Goal: Go to known website: Go to known website

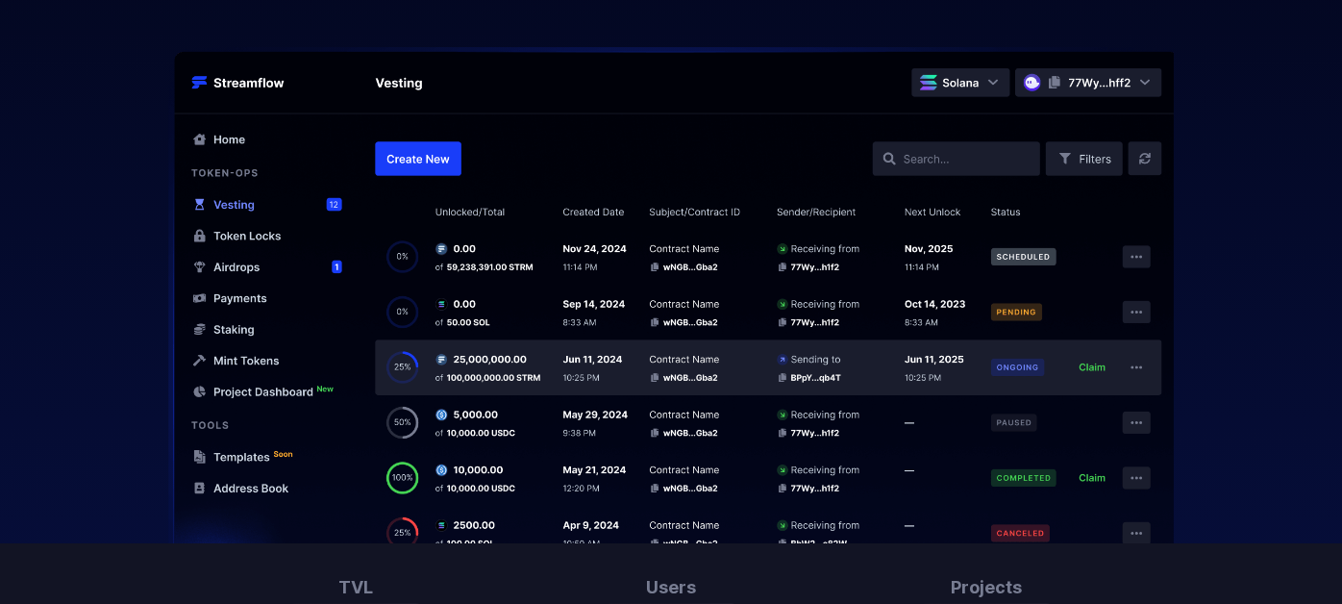
scroll to position [768, 0]
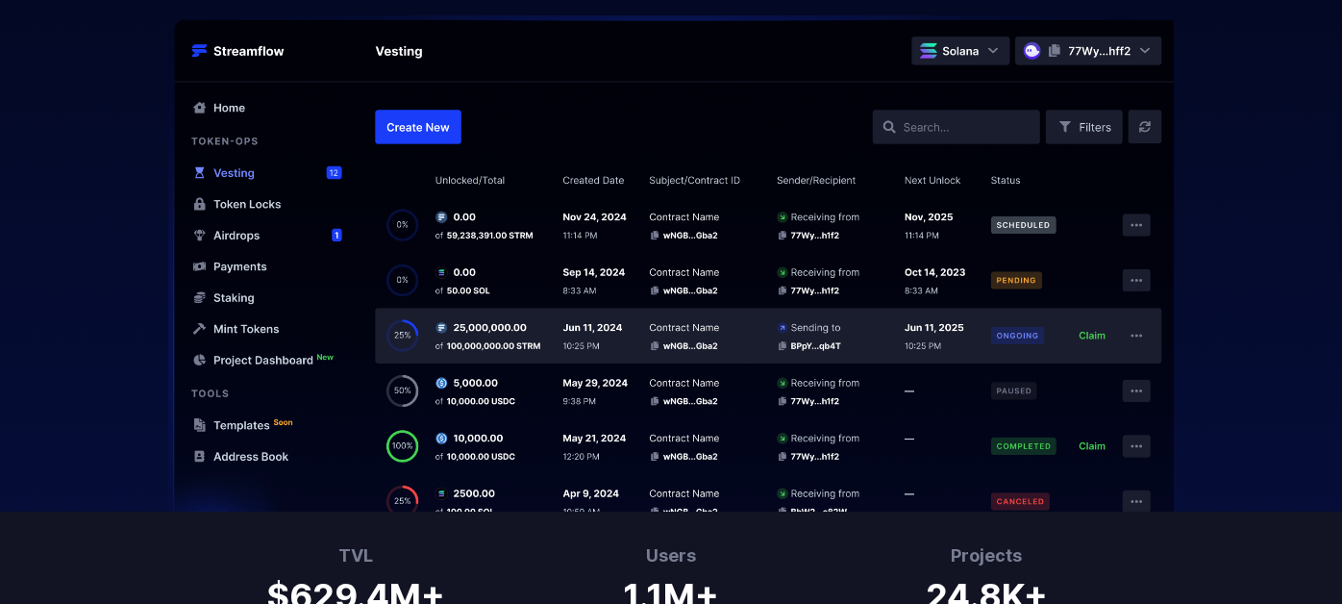
click at [265, 206] on img at bounding box center [671, 263] width 1230 height 496
click at [265, 204] on img at bounding box center [671, 263] width 1230 height 496
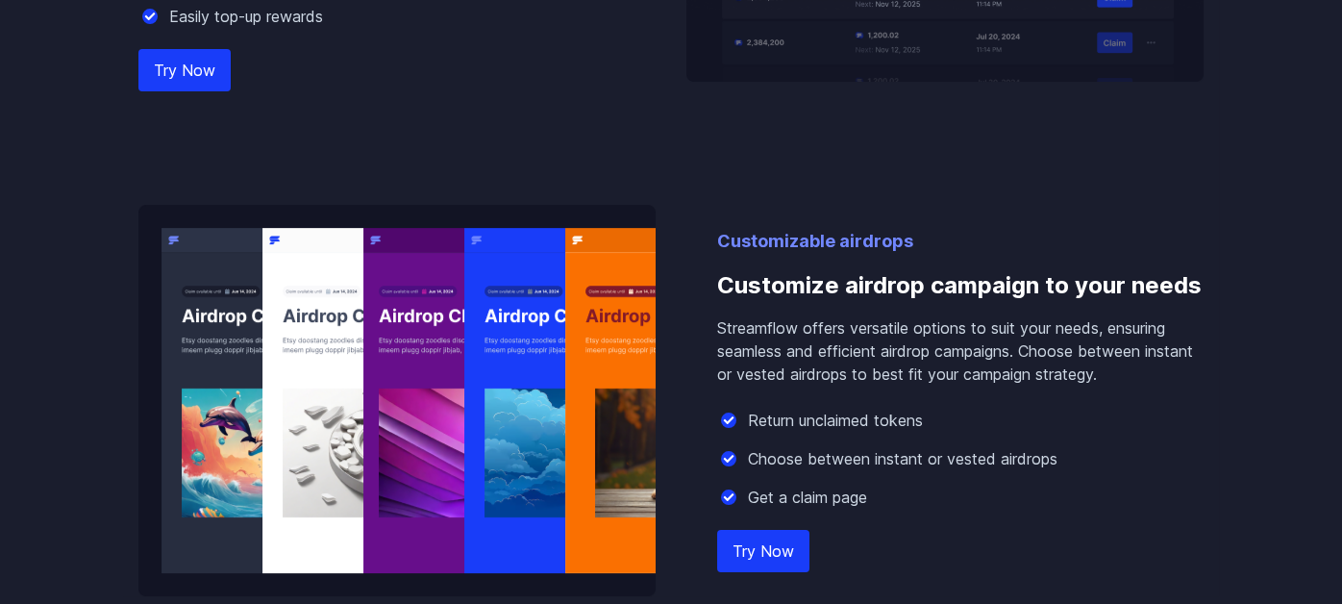
scroll to position [2306, 0]
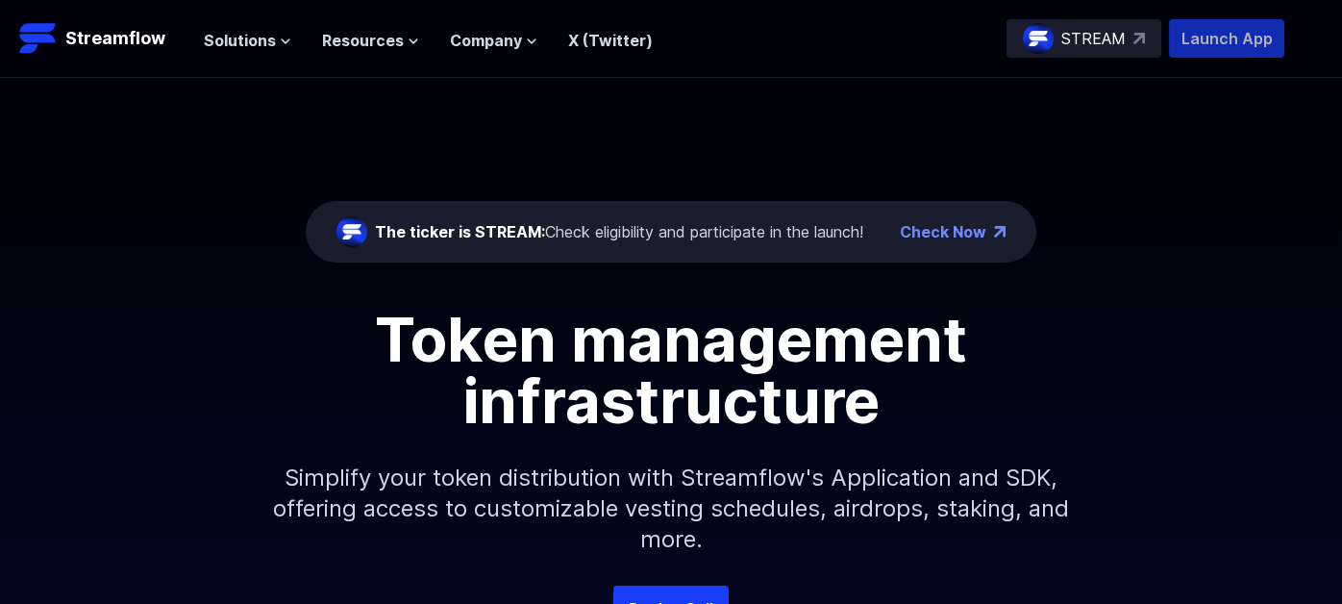
click at [1221, 45] on p "Launch App" at bounding box center [1226, 38] width 115 height 38
click at [1241, 38] on p "Launch App" at bounding box center [1226, 38] width 115 height 38
